Goal: Task Accomplishment & Management: Use online tool/utility

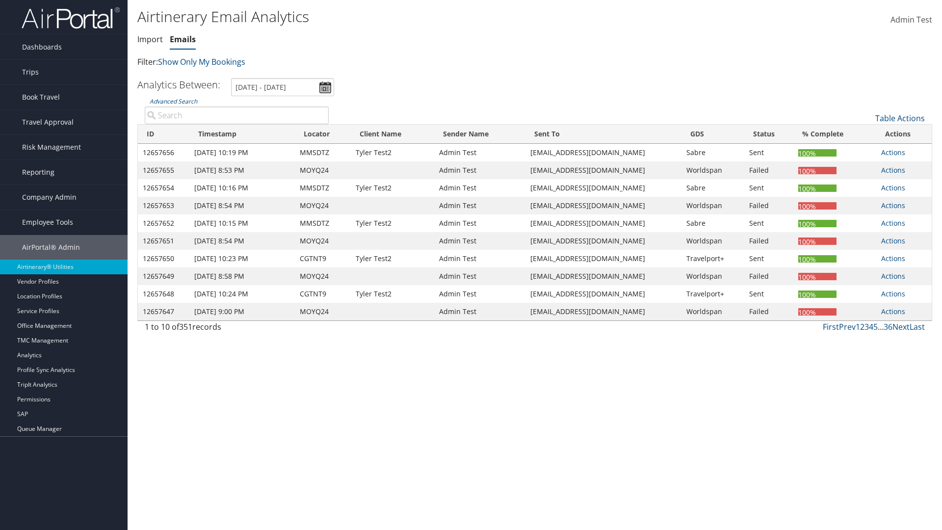
click at [183, 39] on link "Emails" at bounding box center [183, 39] width 26 height 11
click at [900, 118] on link "Table Actions" at bounding box center [901, 118] width 50 height 11
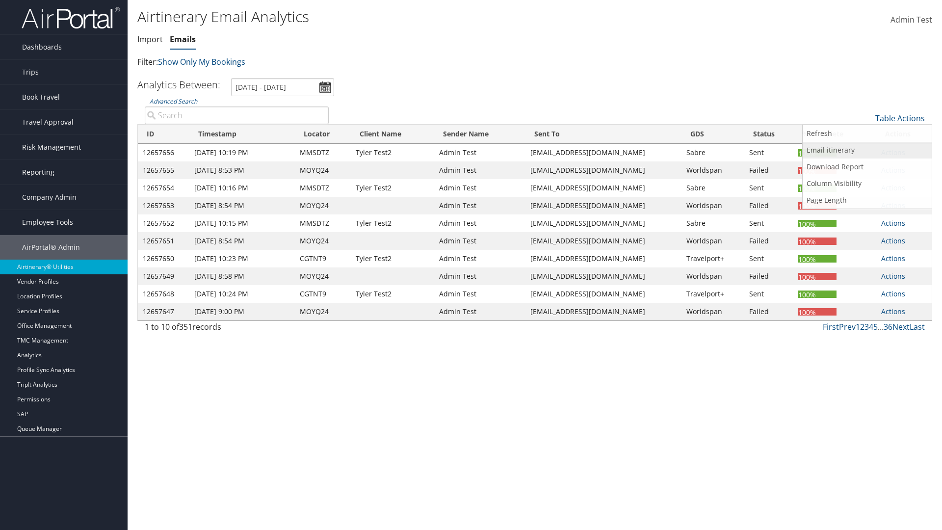
click at [867, 150] on link "Email itinerary" at bounding box center [867, 150] width 129 height 17
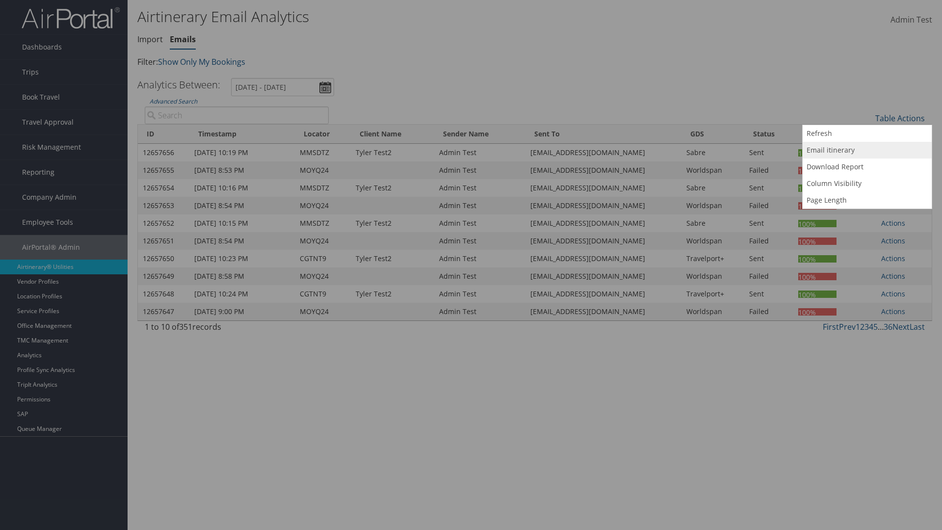
type input "MOYQ24"
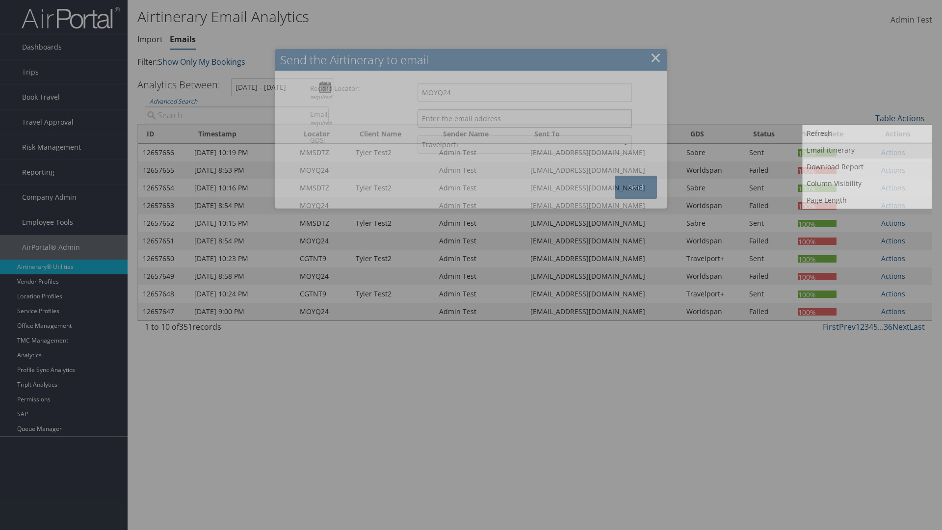
type input "[EMAIL_ADDRESS][DOMAIN_NAME]"
select select "1P"
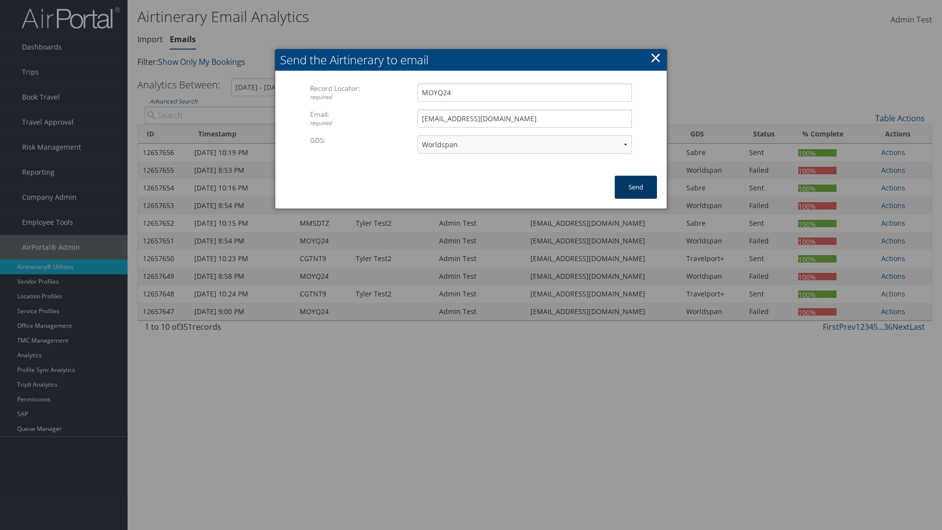
click at [636, 187] on button "Send" at bounding box center [636, 187] width 42 height 23
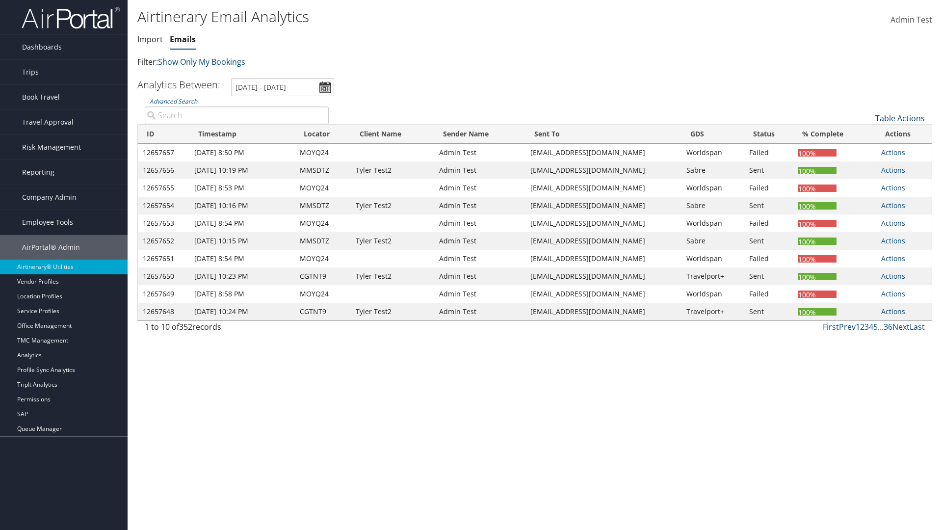
click at [900, 118] on link "Table Actions" at bounding box center [901, 118] width 50 height 11
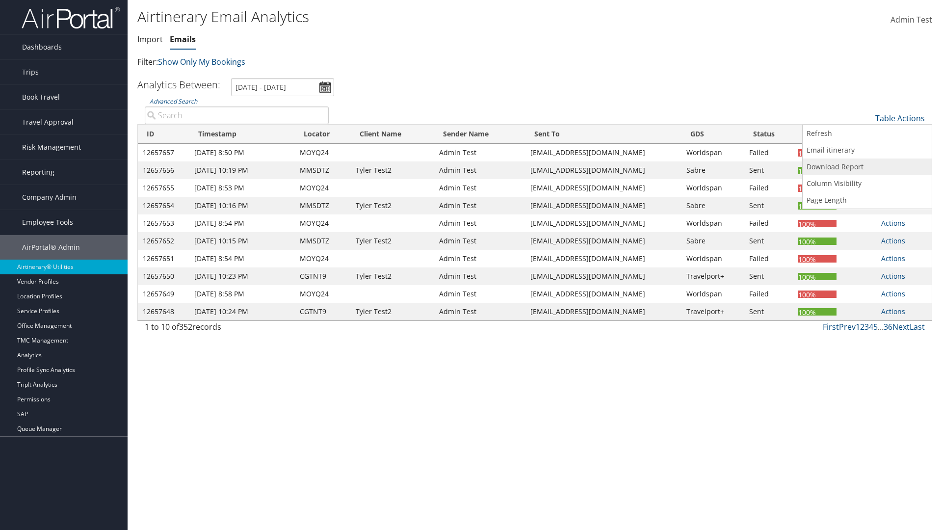
click at [867, 167] on link "Download Report" at bounding box center [867, 167] width 129 height 17
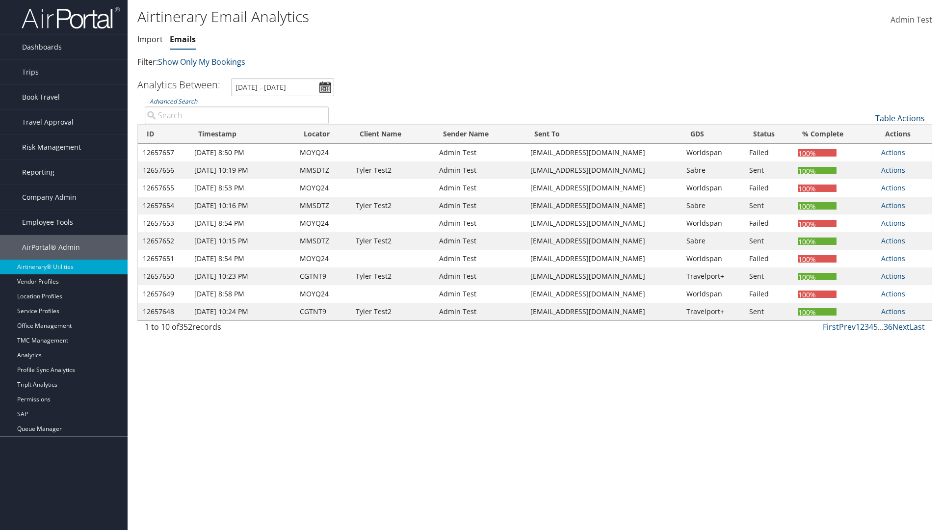
click at [900, 118] on link "Table Actions" at bounding box center [901, 118] width 50 height 11
click at [867, 184] on link "Column Visibility" at bounding box center [867, 183] width 129 height 17
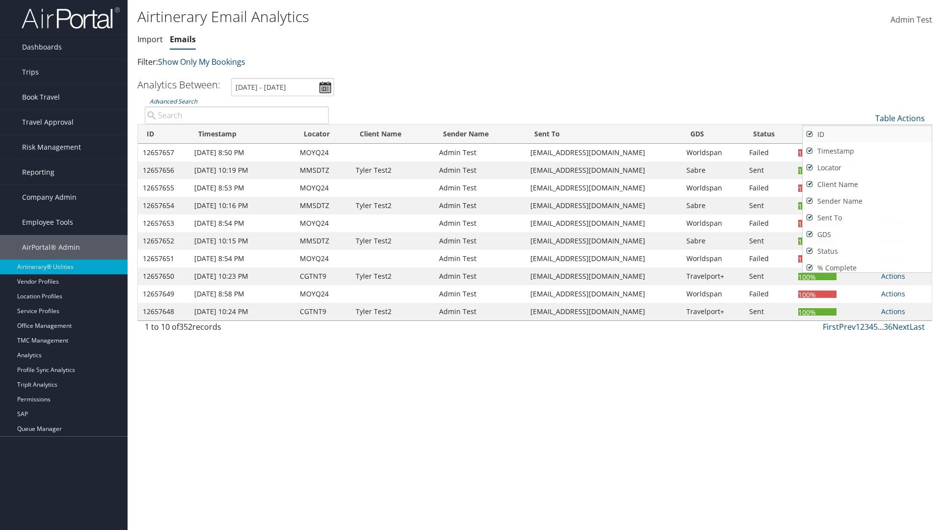
click at [867, 134] on link "ID" at bounding box center [867, 134] width 129 height 17
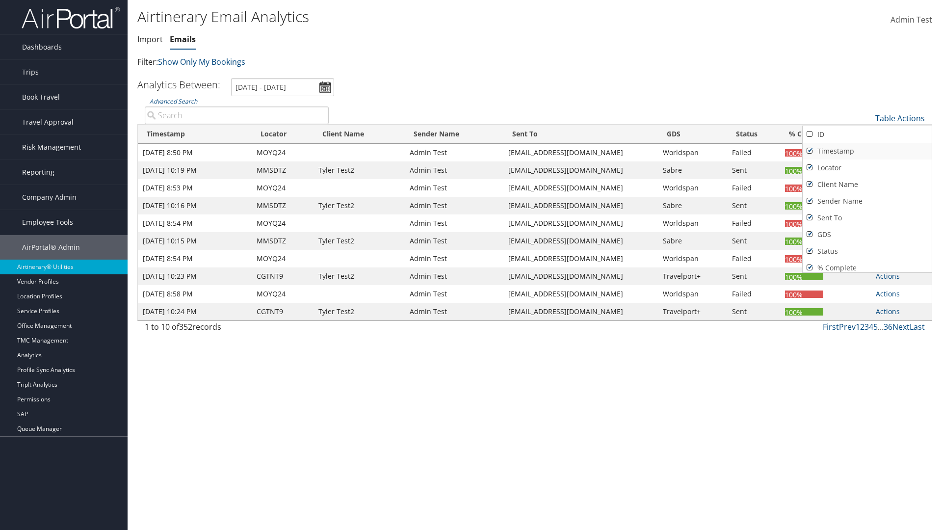
click at [867, 151] on link "Timestamp" at bounding box center [867, 151] width 129 height 17
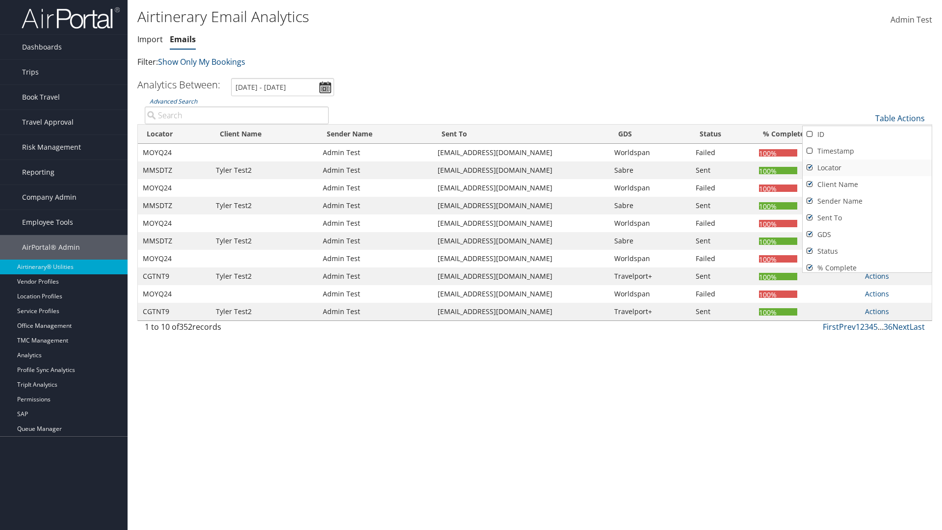
click at [867, 168] on link "Locator" at bounding box center [867, 168] width 129 height 17
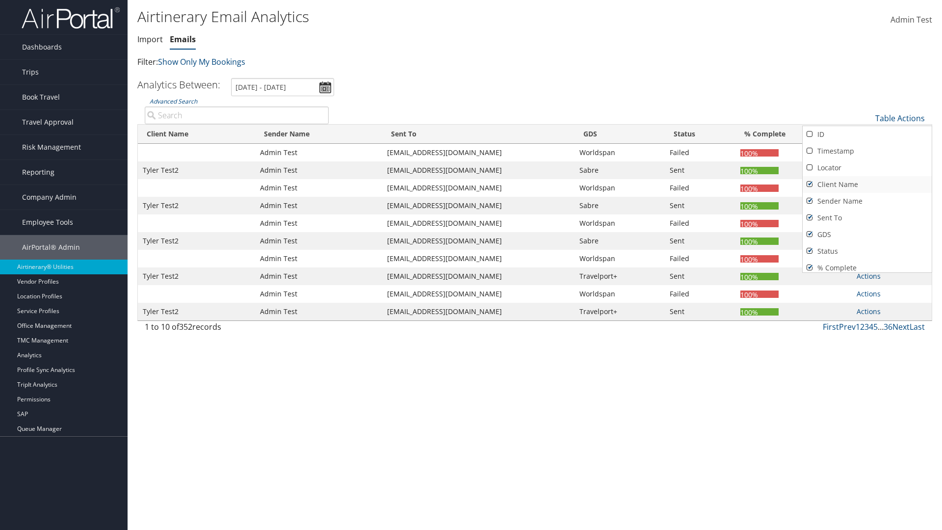
click at [867, 185] on link "Client Name" at bounding box center [867, 184] width 129 height 17
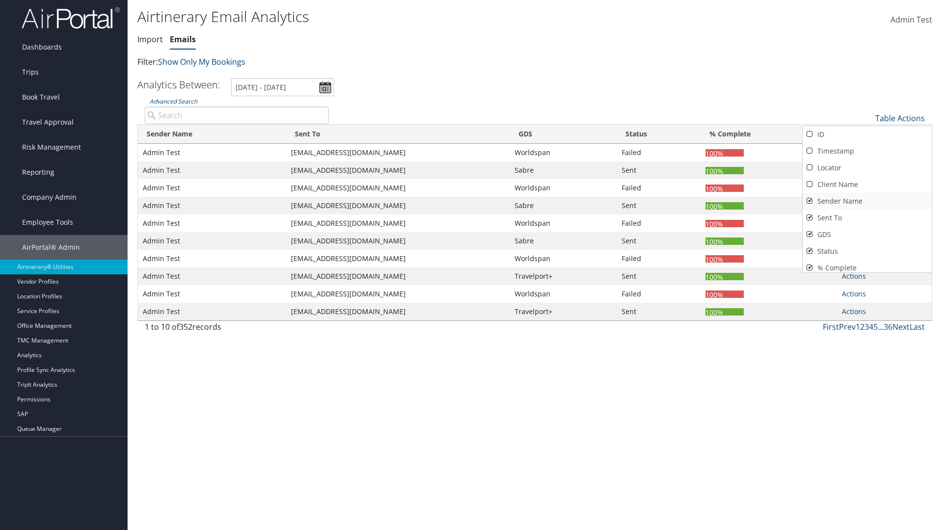
click at [867, 201] on link "Sender Name" at bounding box center [867, 201] width 129 height 17
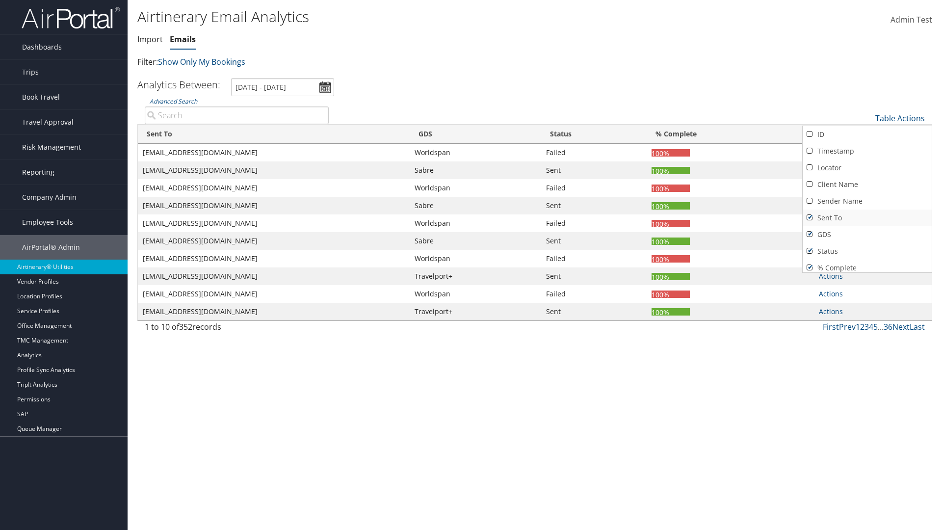
click at [867, 218] on link "Sent To" at bounding box center [867, 218] width 129 height 17
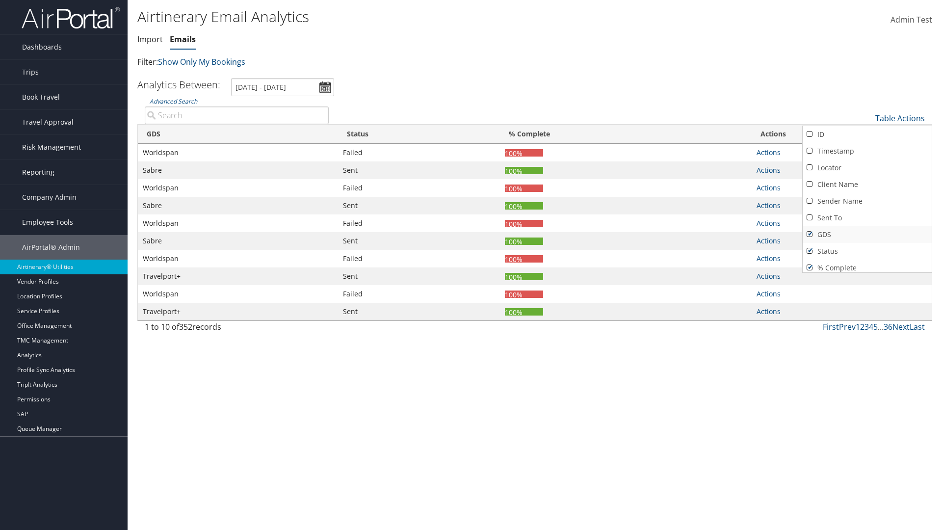
click at [867, 235] on link "GDS" at bounding box center [867, 234] width 129 height 17
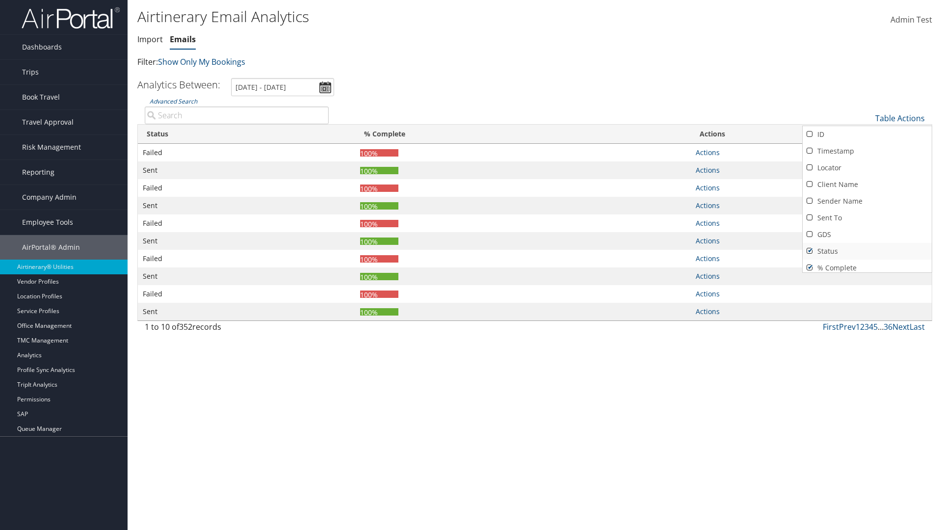
click at [867, 251] on link "Status" at bounding box center [867, 251] width 129 height 17
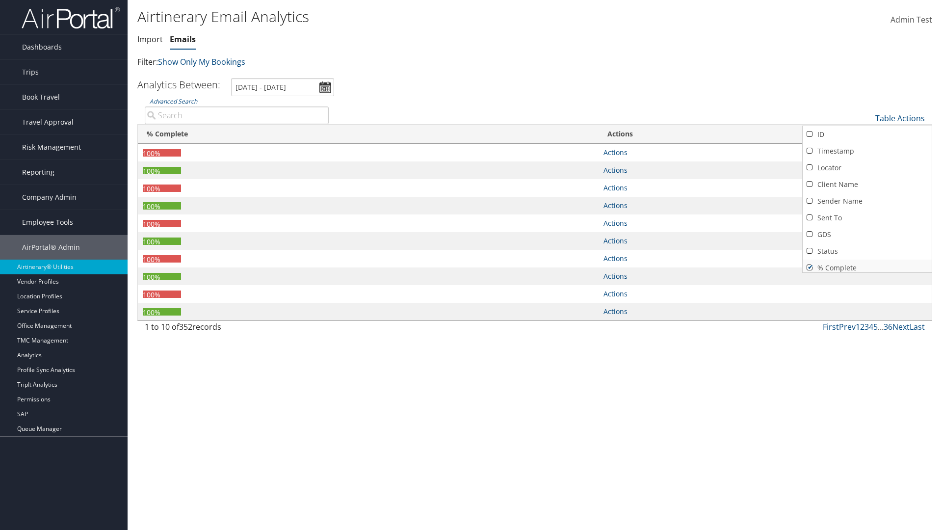
click at [867, 264] on link "% Complete" at bounding box center [867, 268] width 129 height 17
click at [471, 265] on div at bounding box center [471, 265] width 942 height 530
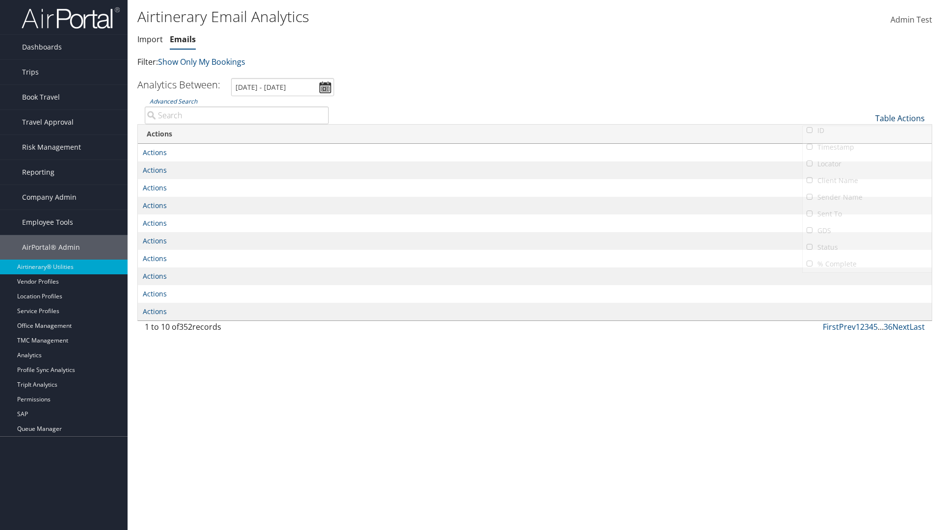
click at [900, 113] on link "Table Actions" at bounding box center [901, 118] width 50 height 11
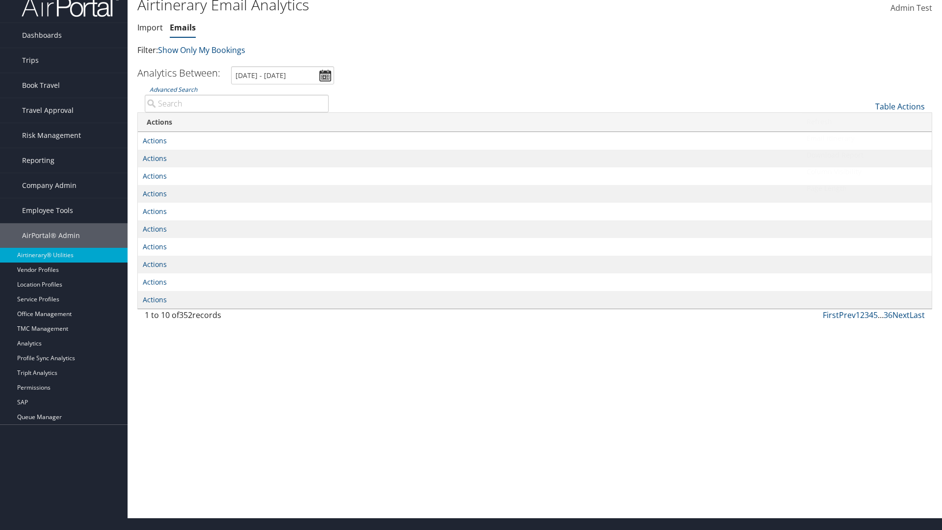
click at [867, 172] on link "Column Visibility" at bounding box center [867, 171] width 129 height 17
click at [867, 123] on link "ID" at bounding box center [867, 122] width 129 height 17
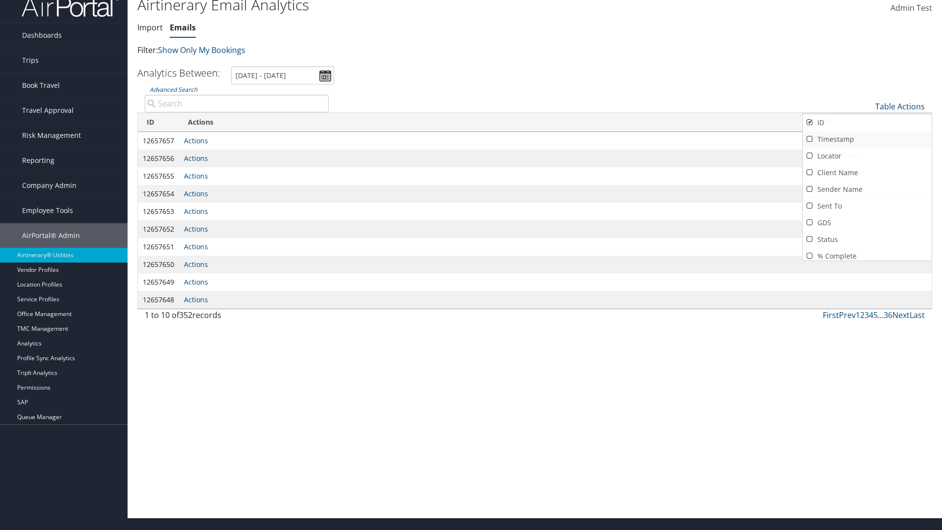
click at [867, 139] on link "Timestamp" at bounding box center [867, 139] width 129 height 17
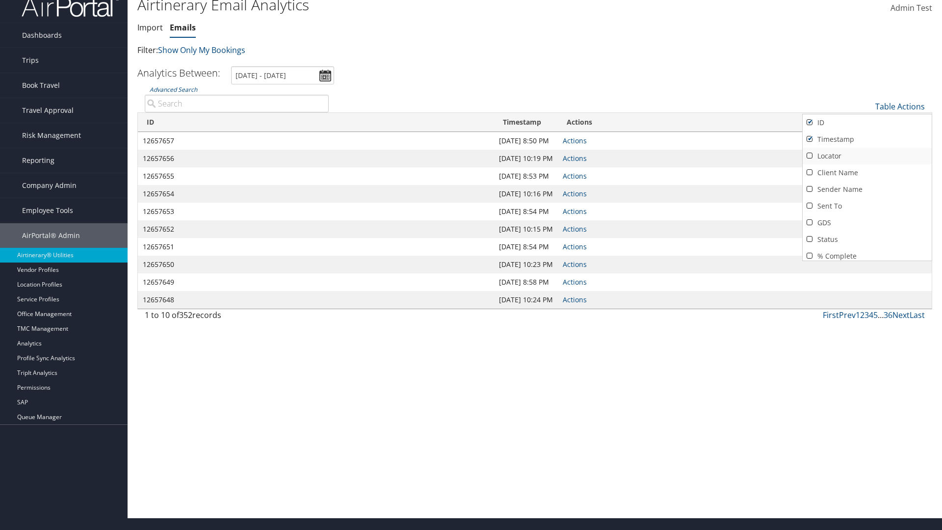
click at [867, 156] on link "Locator" at bounding box center [867, 156] width 129 height 17
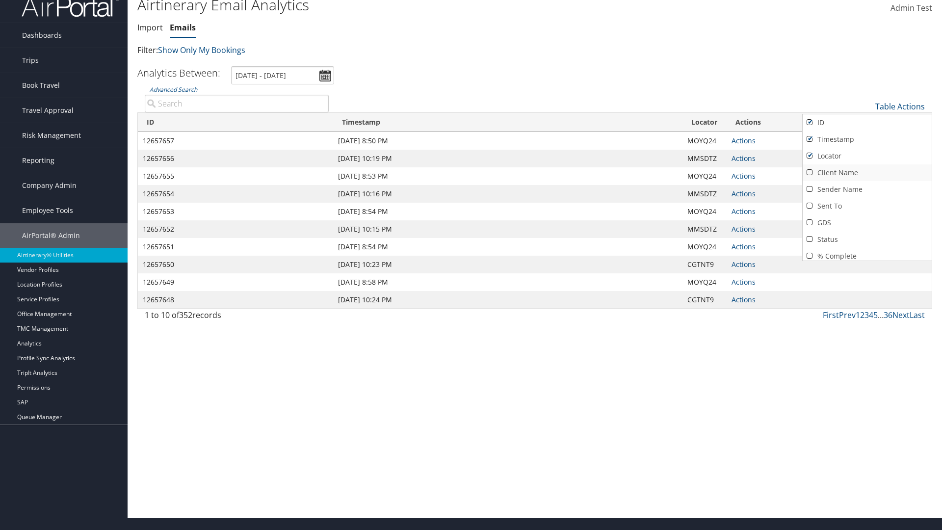
click at [867, 173] on link "Client Name" at bounding box center [867, 172] width 129 height 17
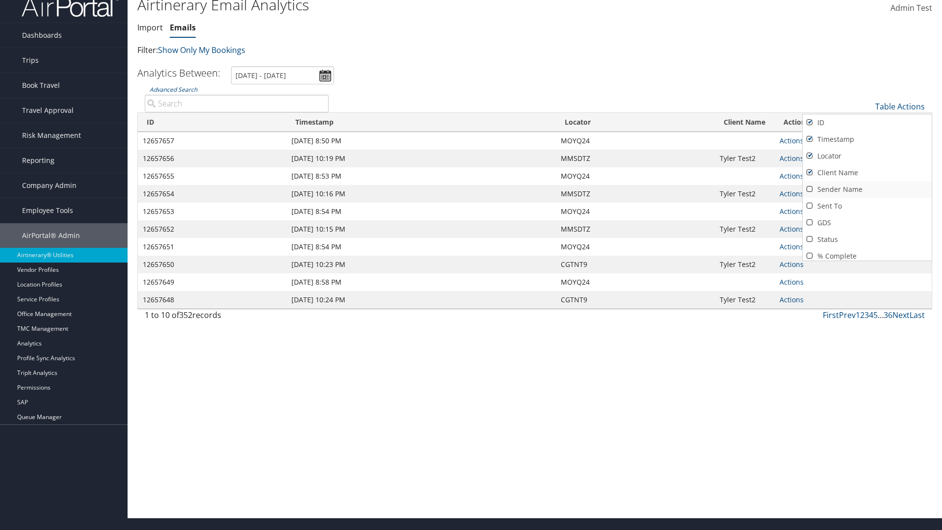
click at [867, 189] on link "Sender Name" at bounding box center [867, 189] width 129 height 17
